Goal: Entertainment & Leisure: Consume media (video, audio)

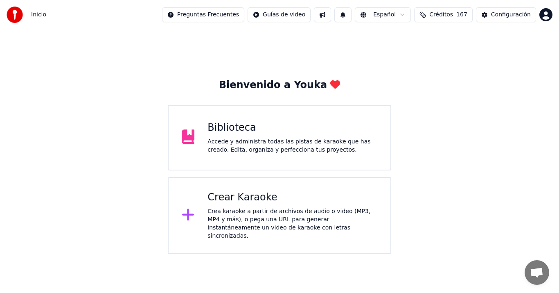
click at [302, 133] on div "Biblioteca" at bounding box center [293, 127] width 170 height 13
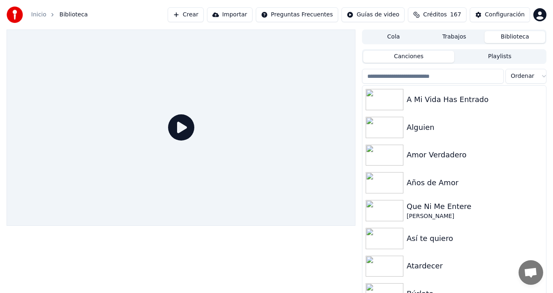
click at [526, 78] on html "Inicio Biblioteca Crear Importar Preguntas Frecuentes Guías de video Créditos 1…" at bounding box center [276, 146] width 553 height 293
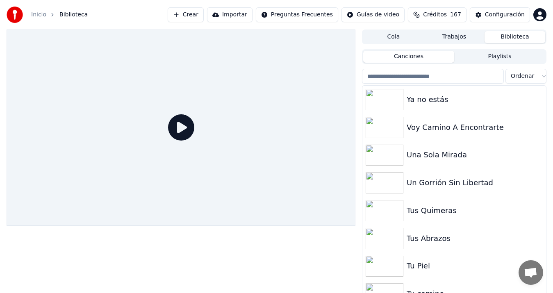
click at [527, 77] on html "Inicio Biblioteca Crear Importar Preguntas Frecuentes Guías de video Créditos 1…" at bounding box center [276, 146] width 553 height 293
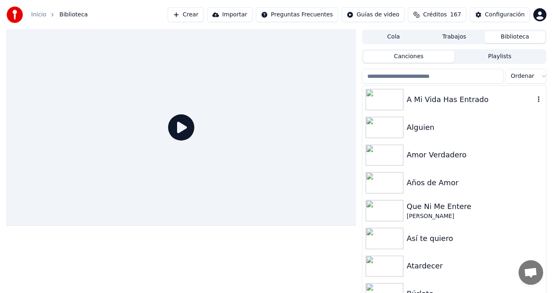
click at [462, 103] on div "A Mi Vida Has Entrado" at bounding box center [470, 99] width 128 height 11
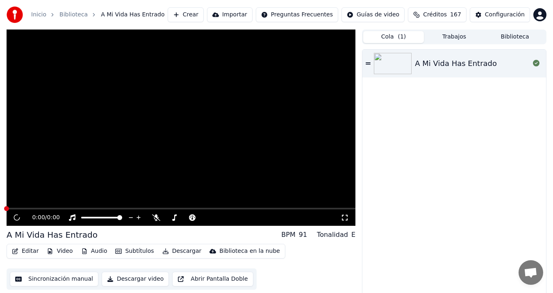
click at [399, 35] on span "( 1 )" at bounding box center [401, 37] width 8 height 8
